Goal: Information Seeking & Learning: Understand process/instructions

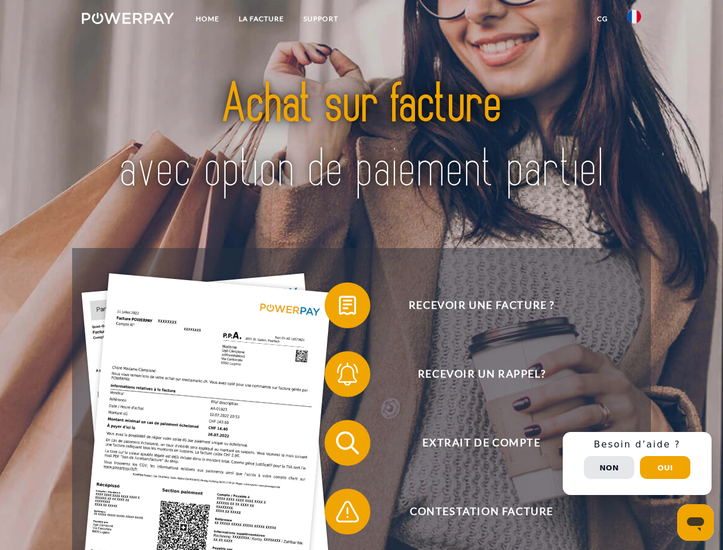
click at [128, 20] on img at bounding box center [128, 18] width 92 height 11
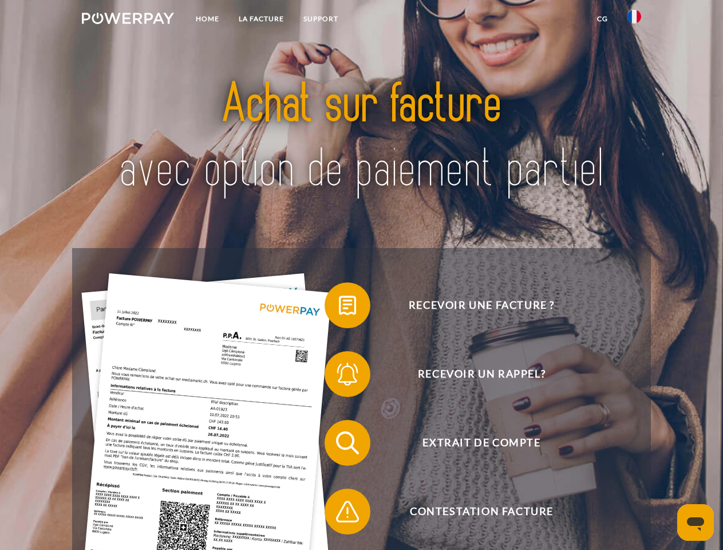
click at [634, 20] on img at bounding box center [634, 17] width 14 height 14
click at [602, 19] on link "CG" at bounding box center [602, 19] width 30 height 21
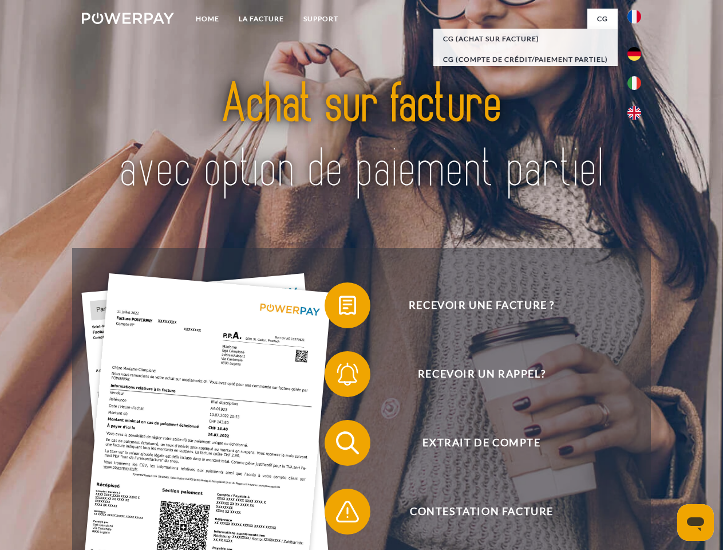
click at [339, 307] on span at bounding box center [330, 304] width 57 height 57
click at [339, 376] on span at bounding box center [330, 373] width 57 height 57
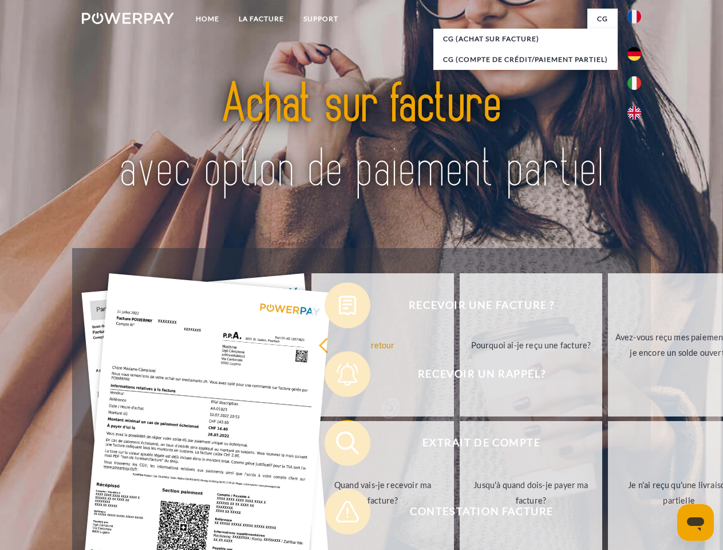
click at [460, 445] on link "Jusqu'à quand dois-je payer ma facture?" at bounding box center [531, 492] width 143 height 143
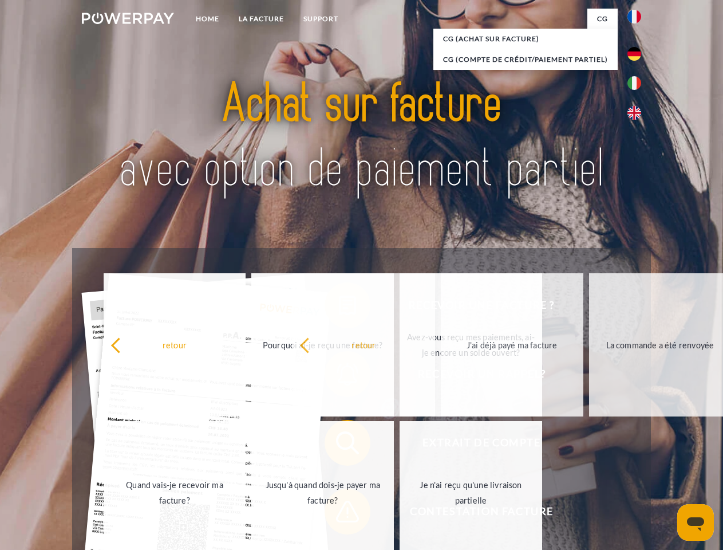
click at [339, 513] on span at bounding box center [330, 511] width 57 height 57
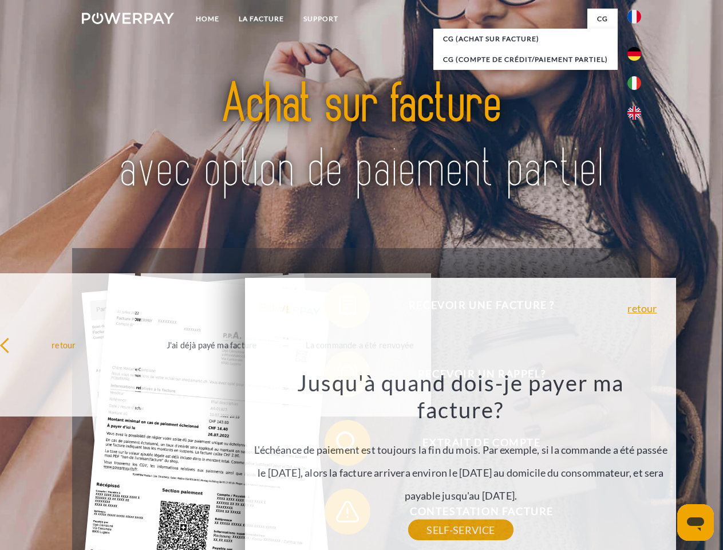
click at [637, 463] on div "Recevoir une facture ? Recevoir un rappel? Extrait de compte retour" at bounding box center [361, 477] width 578 height 458
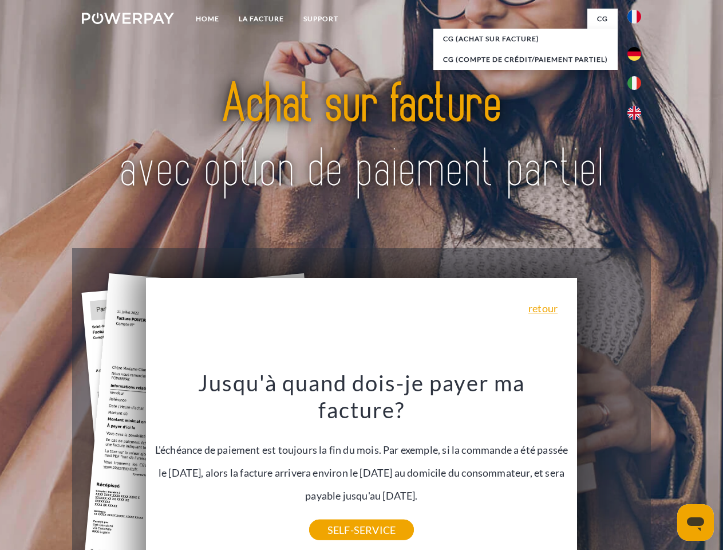
click at [609, 465] on span "Extrait de compte" at bounding box center [481, 443] width 280 height 46
click at [665, 467] on header "Home LA FACTURE Support" at bounding box center [361, 395] width 723 height 790
